Goal: Transaction & Acquisition: Purchase product/service

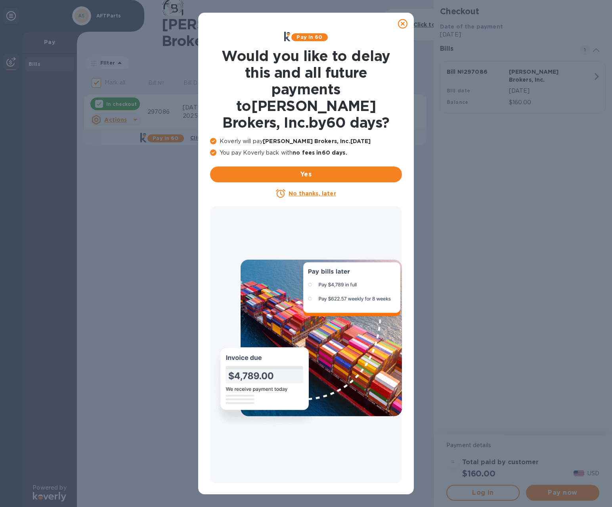
click at [402, 22] on icon at bounding box center [403, 24] width 10 height 10
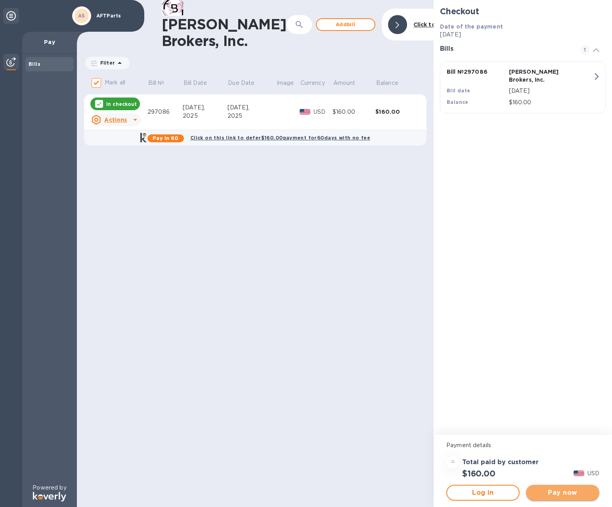
click at [547, 495] on span "Pay now" at bounding box center [562, 493] width 61 height 10
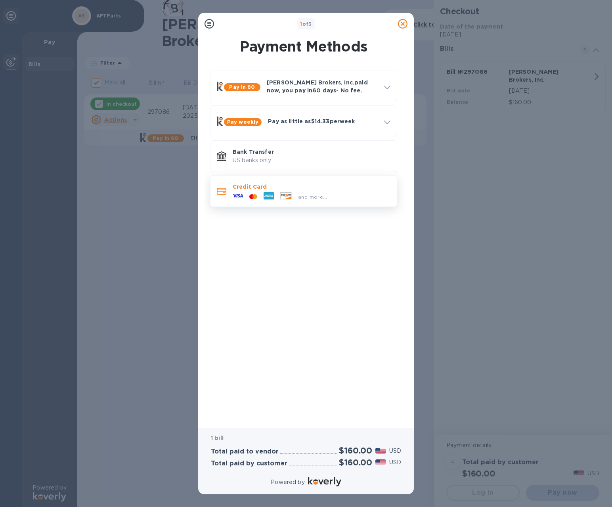
click at [277, 193] on div at bounding box center [286, 196] width 18 height 9
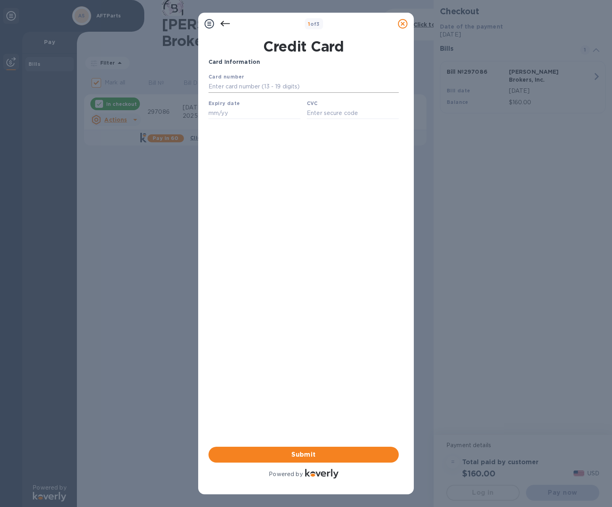
click at [251, 86] on input "text" at bounding box center [304, 87] width 190 height 12
type input "[CREDIT_CARD_NUMBER]"
type input "06/28"
click at [325, 113] on input "text" at bounding box center [353, 113] width 92 height 12
type input "1327"
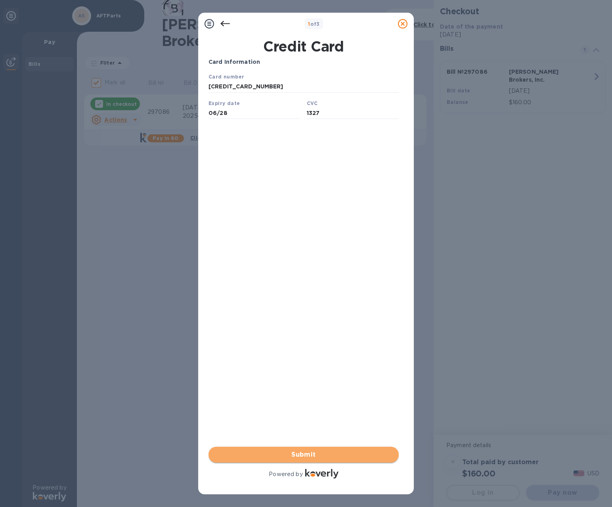
click at [311, 455] on span "Submit" at bounding box center [304, 455] width 178 height 10
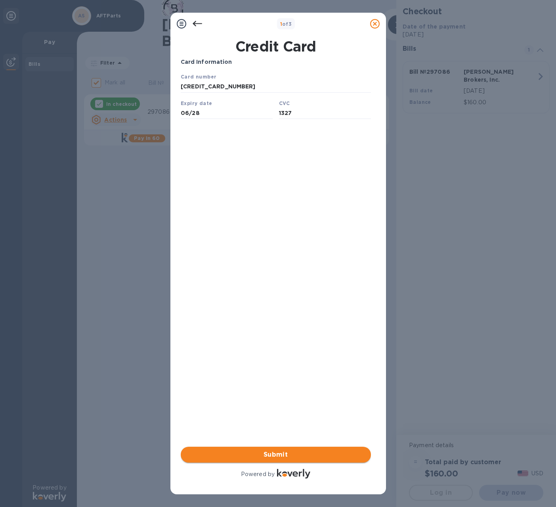
click at [275, 456] on span "Submit" at bounding box center [276, 455] width 178 height 10
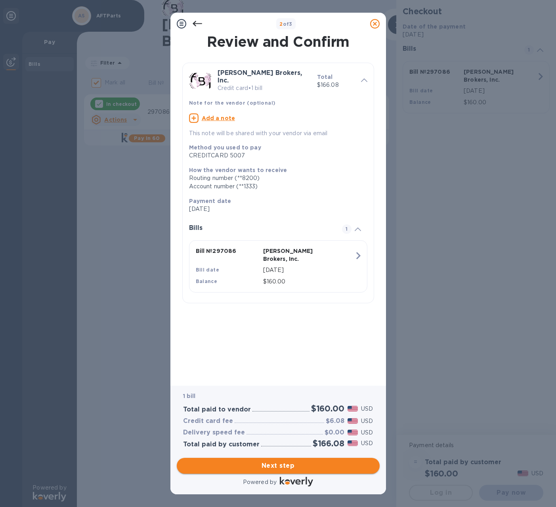
click at [275, 468] on span "Next step" at bounding box center [278, 466] width 190 height 10
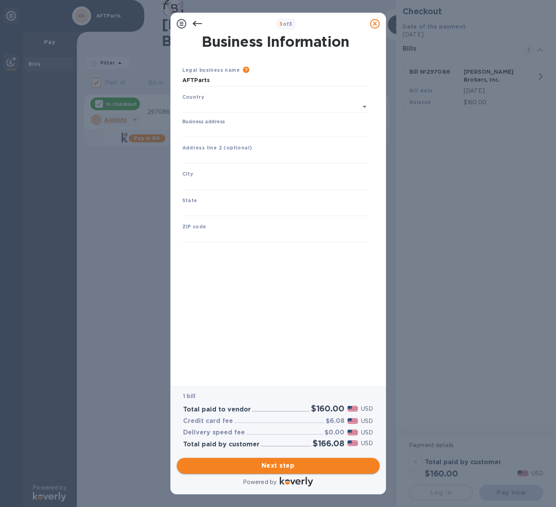
type input "[GEOGRAPHIC_DATA]"
click at [227, 130] on input "Business address" at bounding box center [275, 130] width 187 height 12
type input "[STREET_ADDRESS][PERSON_NAME]"
click at [222, 178] on input "text" at bounding box center [275, 182] width 187 height 12
click at [218, 182] on input "text" at bounding box center [275, 182] width 187 height 12
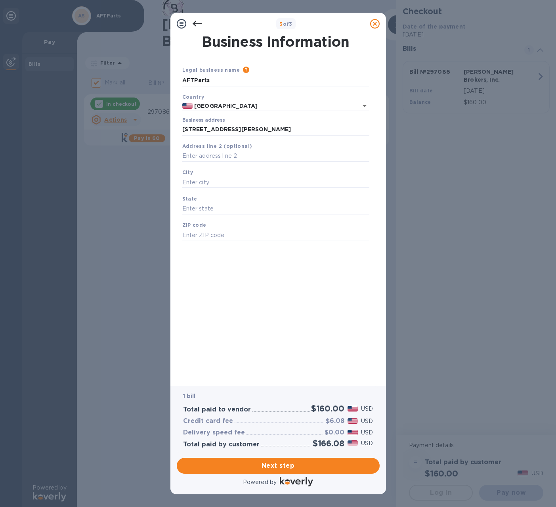
type input "[GEOGRAPHIC_DATA][PERSON_NAME]"
click at [210, 209] on input "text" at bounding box center [275, 209] width 187 height 12
click at [210, 207] on input "text" at bounding box center [275, 209] width 187 height 12
type input "CA"
click at [194, 239] on input "text" at bounding box center [275, 235] width 187 height 12
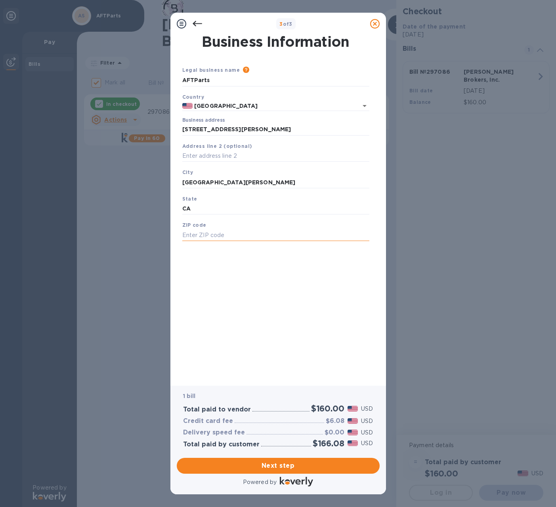
click at [202, 237] on input "text" at bounding box center [275, 235] width 187 height 12
type input "95130"
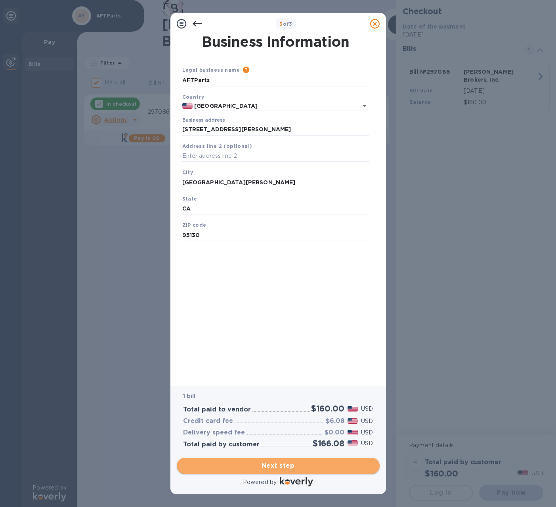
click at [269, 466] on span "Next step" at bounding box center [278, 466] width 190 height 10
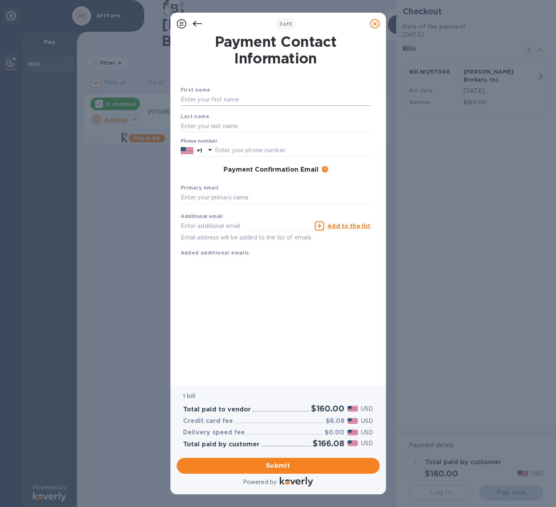
click at [226, 102] on input "text" at bounding box center [276, 100] width 190 height 12
type input "[PERSON_NAME]"
type input "4088876366"
type input "[EMAIL_ADDRESS][DOMAIN_NAME]"
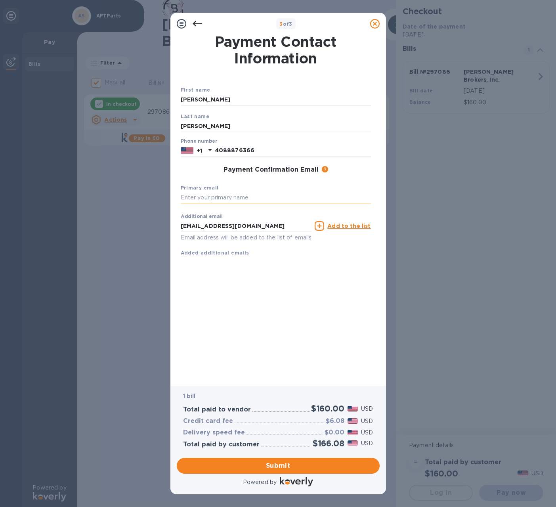
click at [231, 198] on input "text" at bounding box center [276, 198] width 190 height 12
click at [223, 229] on input "[EMAIL_ADDRESS][DOMAIN_NAME]" at bounding box center [246, 226] width 131 height 12
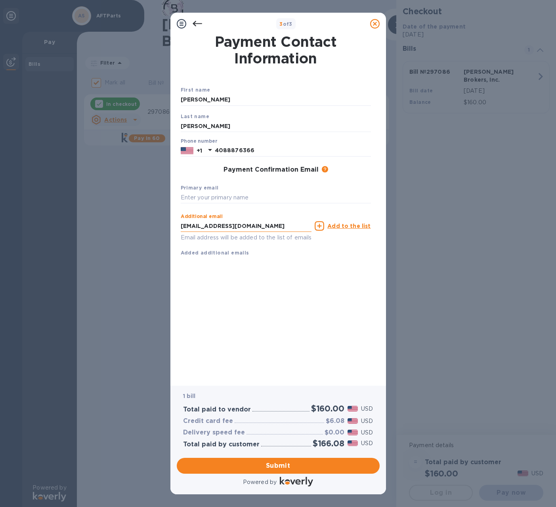
click at [223, 229] on input "[EMAIL_ADDRESS][DOMAIN_NAME]" at bounding box center [246, 226] width 131 height 12
click at [230, 197] on input "text" at bounding box center [276, 198] width 190 height 12
paste input "[EMAIL_ADDRESS][DOMAIN_NAME]"
type input "[EMAIL_ADDRESS][DOMAIN_NAME]"
click at [311, 463] on span "Submit" at bounding box center [278, 466] width 190 height 10
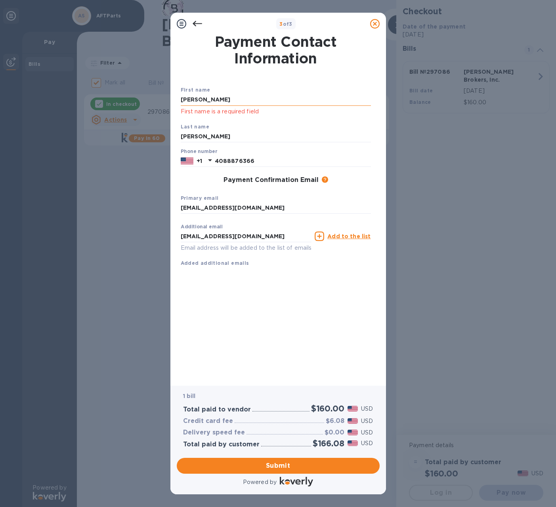
click at [216, 95] on input "[PERSON_NAME]" at bounding box center [276, 100] width 190 height 12
click at [216, 98] on input "[PERSON_NAME]" at bounding box center [276, 100] width 190 height 12
type input "[PERSON_NAME]"
click at [207, 136] on input "[PERSON_NAME]" at bounding box center [276, 137] width 190 height 12
type input "[PERSON_NAME]"
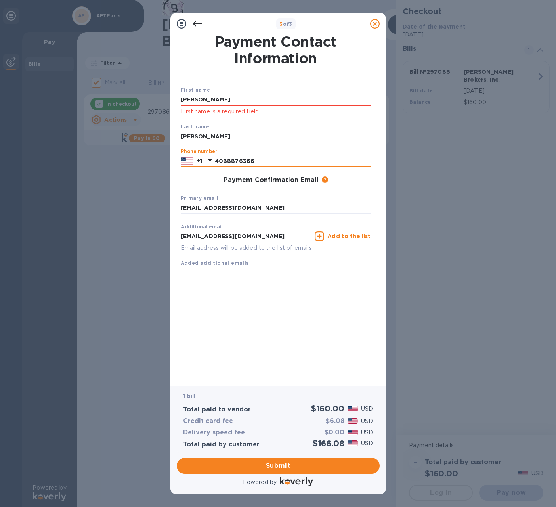
click at [319, 159] on input "4088876366" at bounding box center [293, 161] width 156 height 12
type input "4088876366"
click at [258, 237] on input "[EMAIL_ADDRESS][DOMAIN_NAME]" at bounding box center [246, 236] width 131 height 12
type input "[EMAIL_ADDRESS][DOMAIN_NAME]"
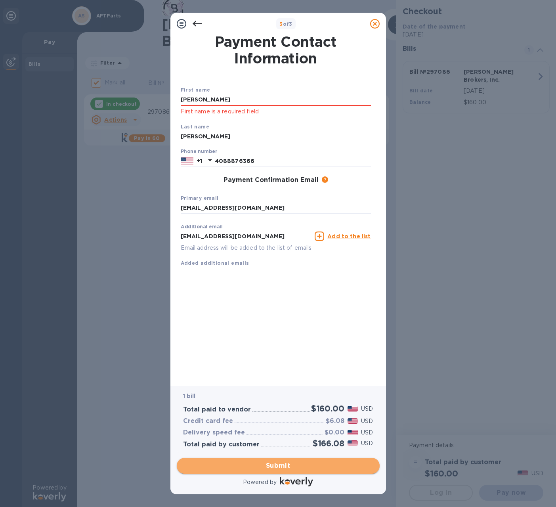
click at [258, 460] on button "Submit" at bounding box center [278, 466] width 203 height 16
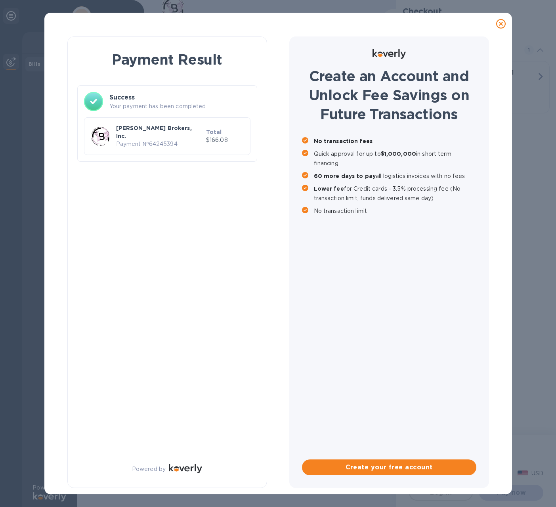
checkbox input "false"
click at [503, 25] on div at bounding box center [476, 253] width 160 height 507
